Goal: Navigation & Orientation: Find specific page/section

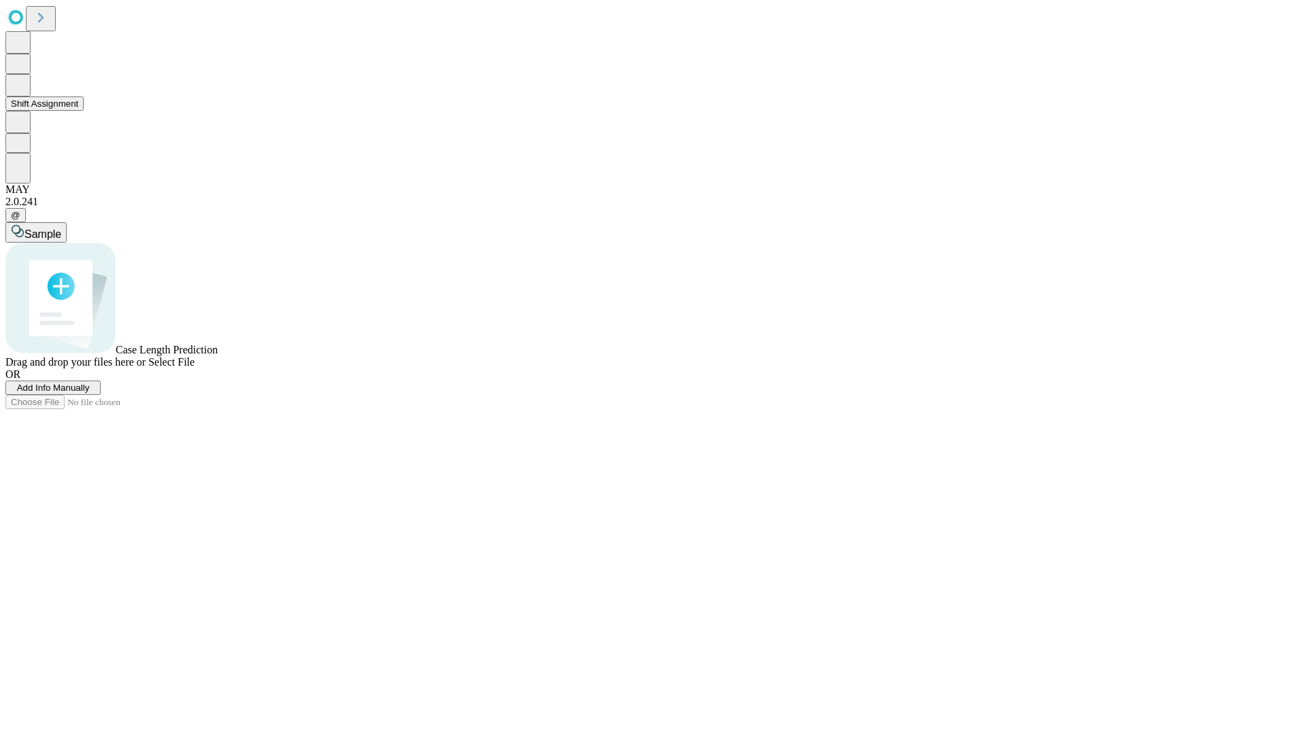
click at [84, 111] on button "Shift Assignment" at bounding box center [44, 104] width 78 height 14
